Goal: Find specific page/section: Find specific page/section

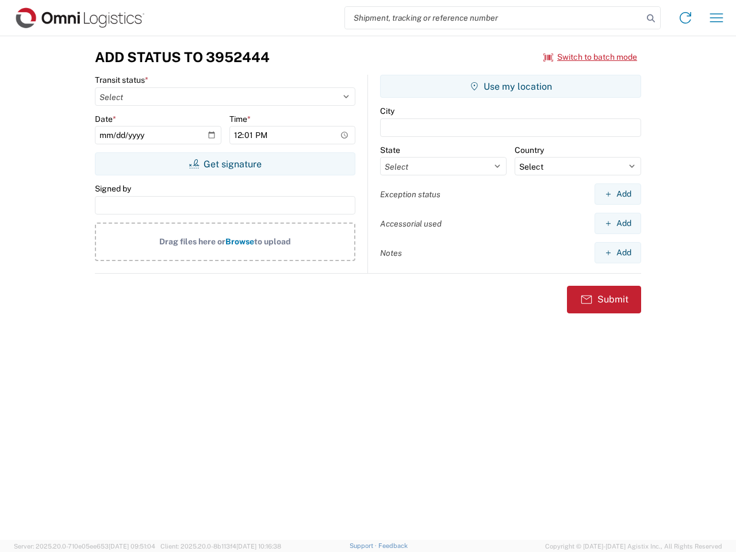
click at [494, 18] on input "search" at bounding box center [494, 18] width 298 height 22
click at [651, 18] on icon at bounding box center [651, 18] width 16 height 16
click at [685, 18] on icon at bounding box center [685, 18] width 18 height 18
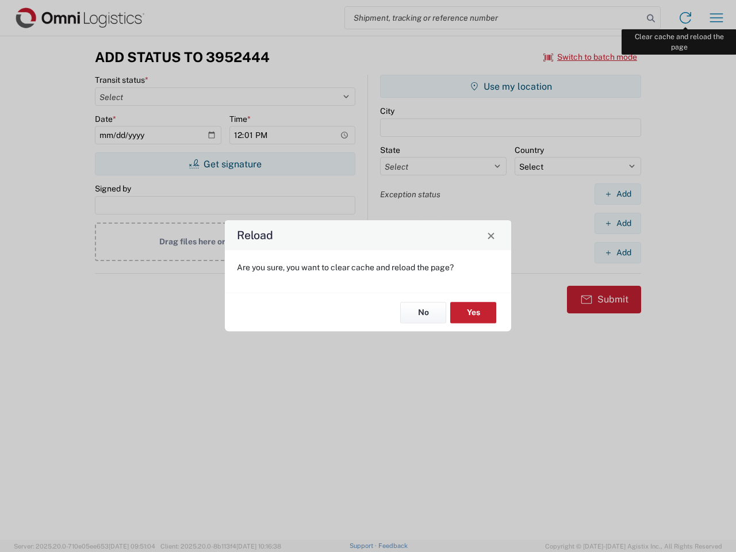
click at [716, 18] on div "Reload Are you sure, you want to clear cache and reload the page? No Yes" at bounding box center [368, 276] width 736 height 552
click at [591, 57] on div "Reload Are you sure, you want to clear cache and reload the page? No Yes" at bounding box center [368, 276] width 736 height 552
click at [225, 164] on div "Reload Are you sure, you want to clear cache and reload the page? No Yes" at bounding box center [368, 276] width 736 height 552
click at [511, 86] on div "Reload Are you sure, you want to clear cache and reload the page? No Yes" at bounding box center [368, 276] width 736 height 552
click at [618, 194] on div "Reload Are you sure, you want to clear cache and reload the page? No Yes" at bounding box center [368, 276] width 736 height 552
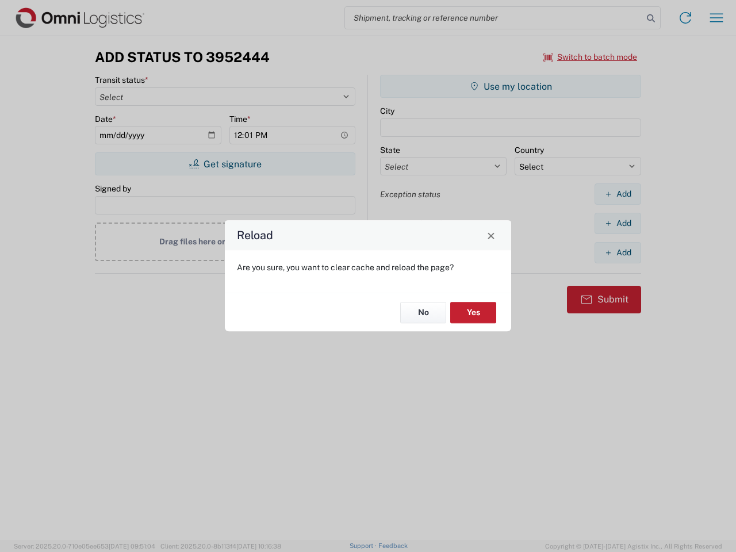
click at [618, 223] on div "Reload Are you sure, you want to clear cache and reload the page? No Yes" at bounding box center [368, 276] width 736 height 552
click at [618, 252] on div "Reload Are you sure, you want to clear cache and reload the page? No Yes" at bounding box center [368, 276] width 736 height 552
